Goal: Find specific page/section: Find specific page/section

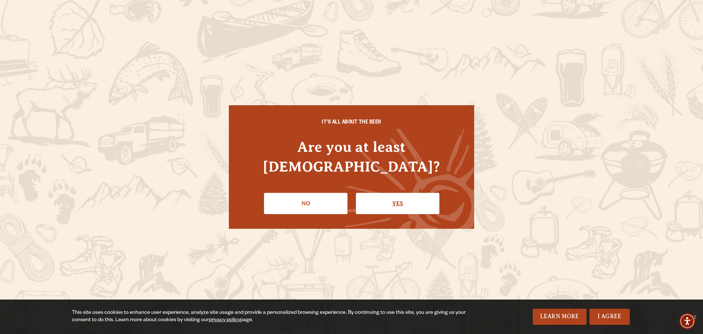
click at [387, 193] on link "Yes" at bounding box center [397, 203] width 83 height 21
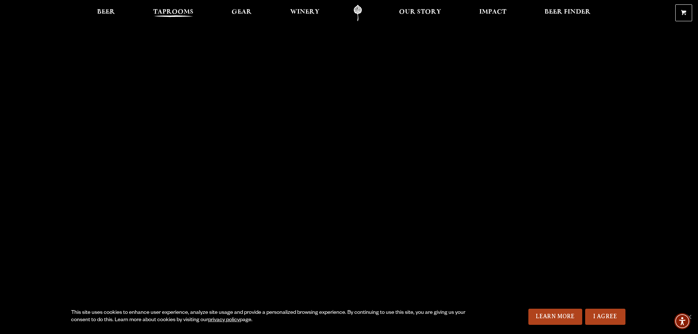
click at [165, 10] on span "Taprooms" at bounding box center [173, 12] width 40 height 6
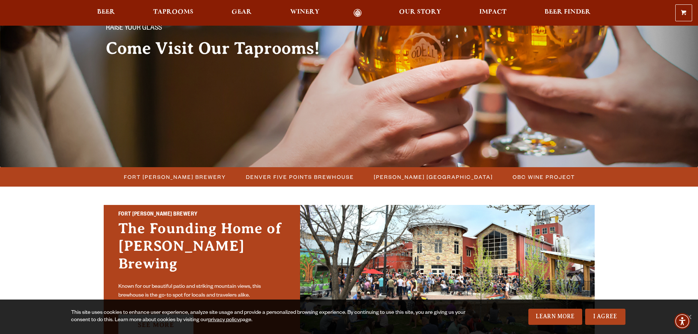
scroll to position [220, 0]
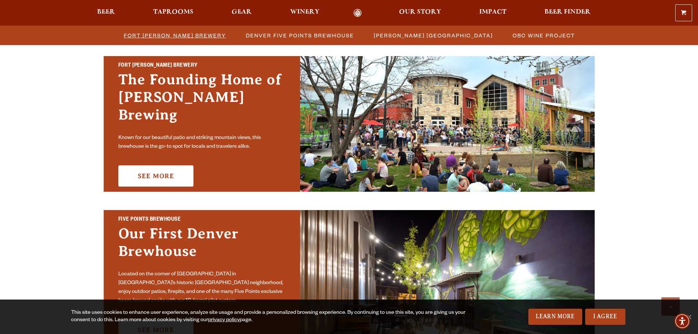
click at [190, 38] on span "Fort [PERSON_NAME] Brewery" at bounding box center [175, 35] width 102 height 11
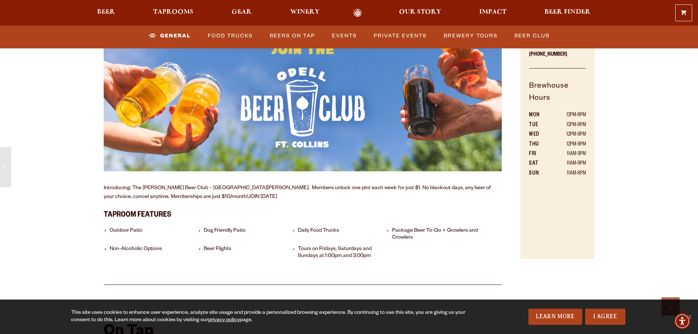
scroll to position [293, 0]
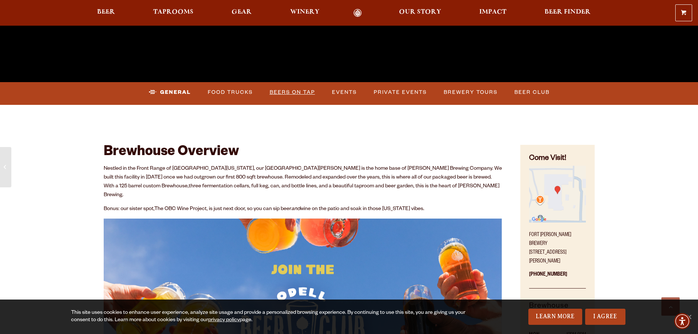
click at [289, 93] on link "Beers on Tap" at bounding box center [292, 92] width 51 height 17
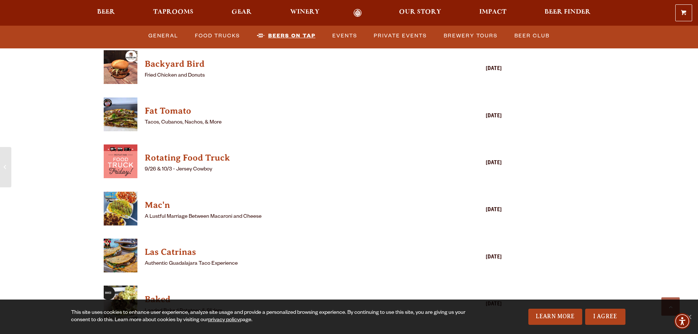
scroll to position [1861, 0]
